Goal: Information Seeking & Learning: Check status

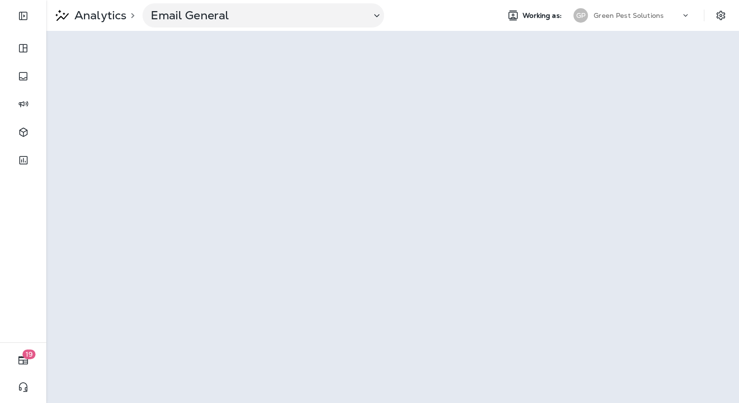
click at [662, 15] on p "Green Pest Solutions" at bounding box center [628, 16] width 70 height 8
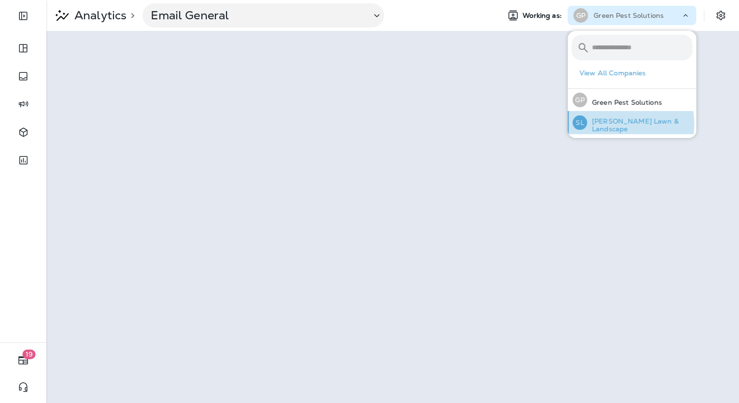
click at [622, 124] on p "[PERSON_NAME] Lawn & Landscape" at bounding box center [639, 124] width 105 height 15
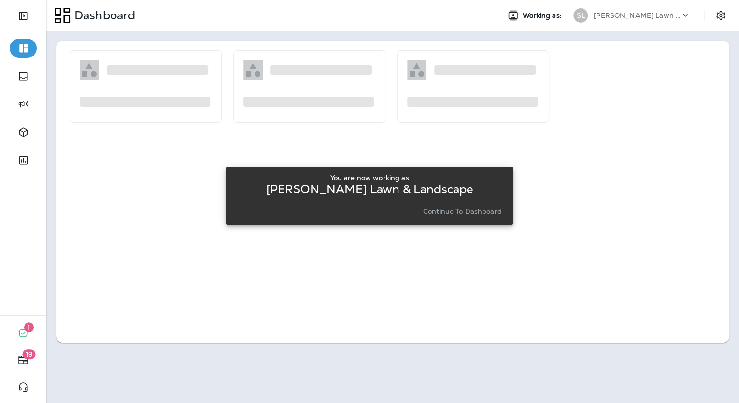
click at [456, 203] on div "You are now working as [PERSON_NAME] Lawn & Landscape Continue to Dashboard" at bounding box center [369, 196] width 272 height 44
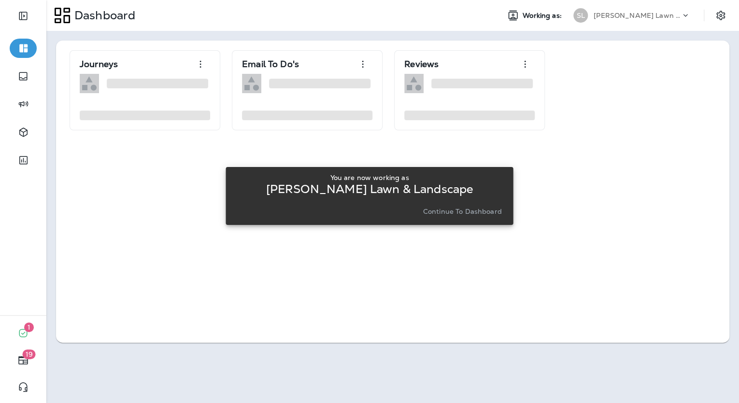
click at [455, 209] on p "Continue to Dashboard" at bounding box center [462, 212] width 79 height 8
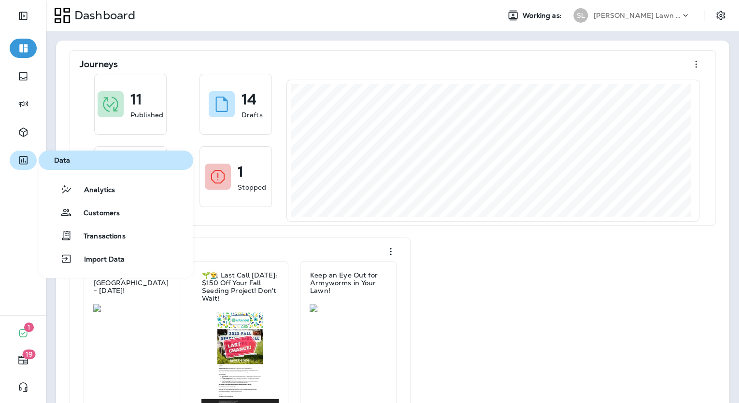
click at [18, 161] on icon "button" at bounding box center [23, 161] width 12 height 12
click at [79, 195] on button "Analytics" at bounding box center [116, 189] width 155 height 19
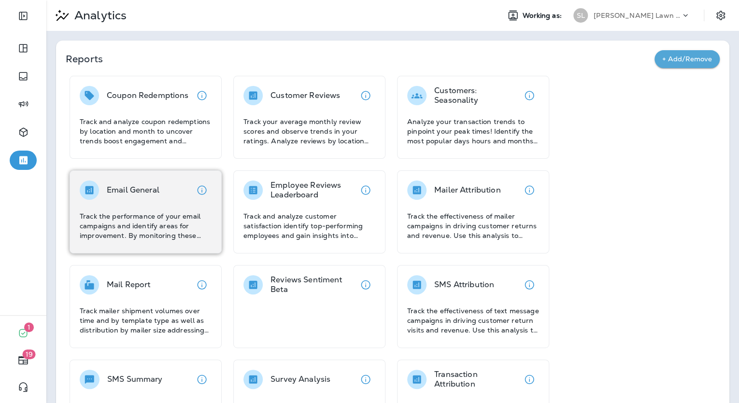
click at [97, 195] on div at bounding box center [89, 190] width 19 height 19
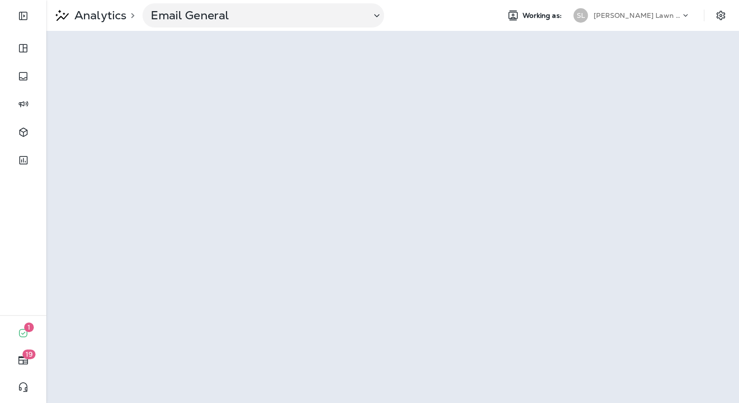
click at [633, 21] on div "[PERSON_NAME] Lawn & Landscape" at bounding box center [636, 15] width 87 height 14
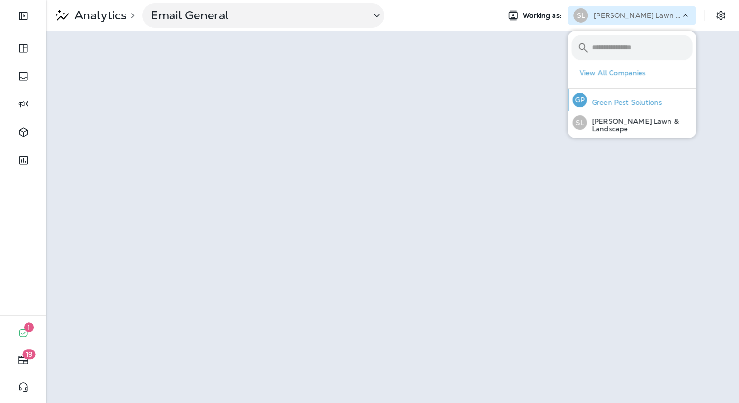
click at [629, 99] on p "Green Pest Solutions" at bounding box center [624, 103] width 75 height 8
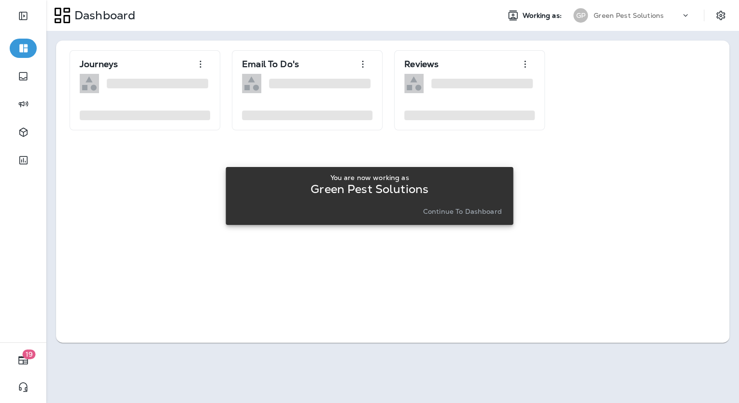
click at [490, 215] on button "Continue to Dashboard" at bounding box center [462, 212] width 86 height 14
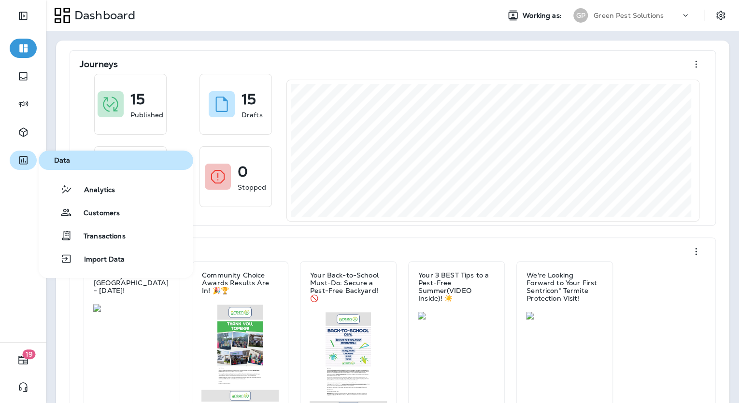
click at [20, 151] on button "button" at bounding box center [23, 160] width 27 height 19
click at [87, 185] on div "Analytics" at bounding box center [78, 189] width 72 height 12
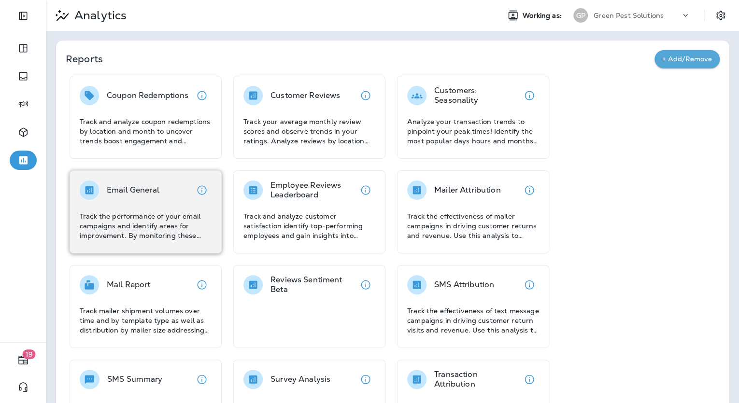
click at [162, 205] on div "Email General Track the performance of your email campaigns and identify areas …" at bounding box center [146, 211] width 132 height 60
